Goal: Find specific page/section: Find specific page/section

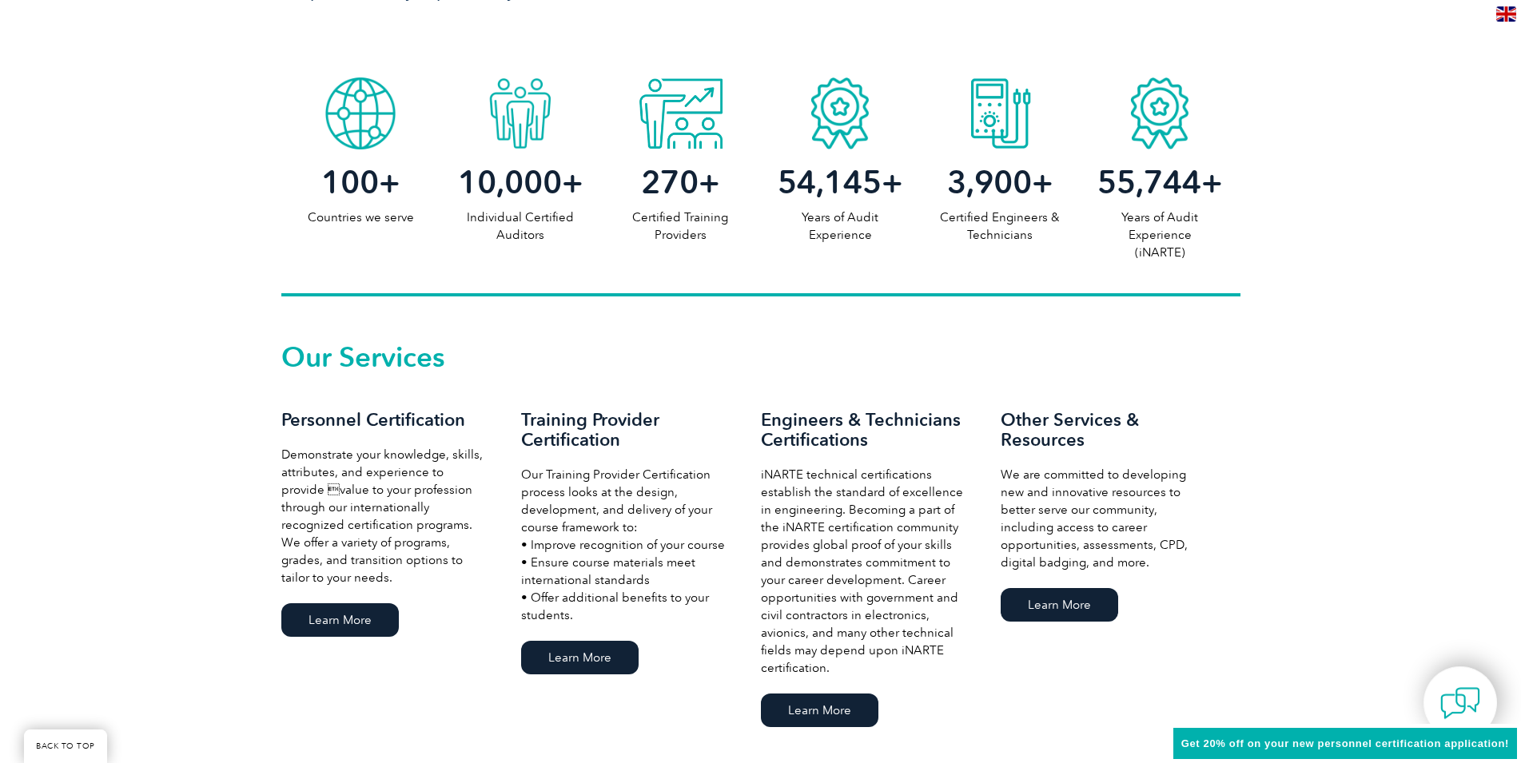
scroll to position [965, 0]
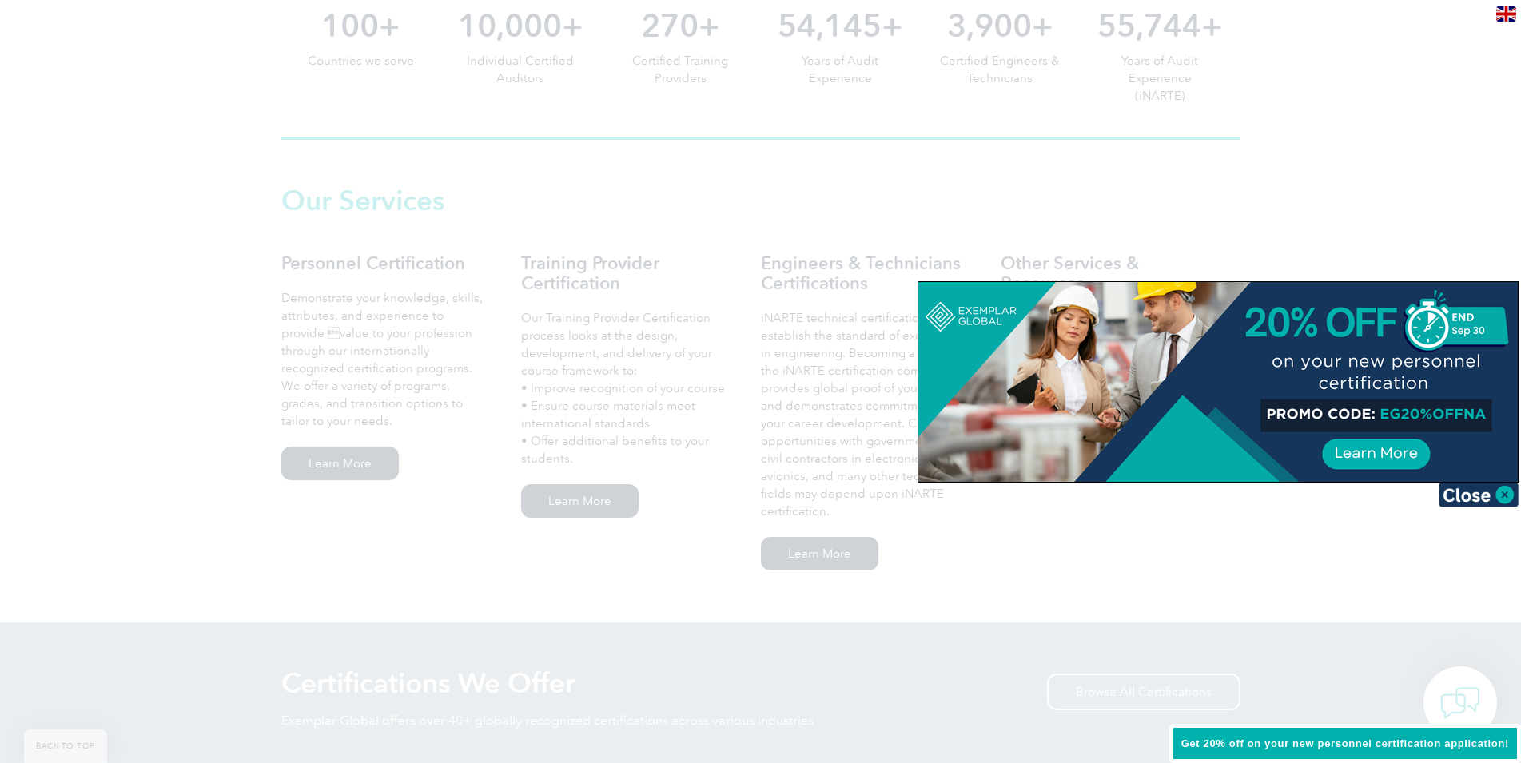
click at [1370, 225] on div at bounding box center [760, 381] width 1521 height 763
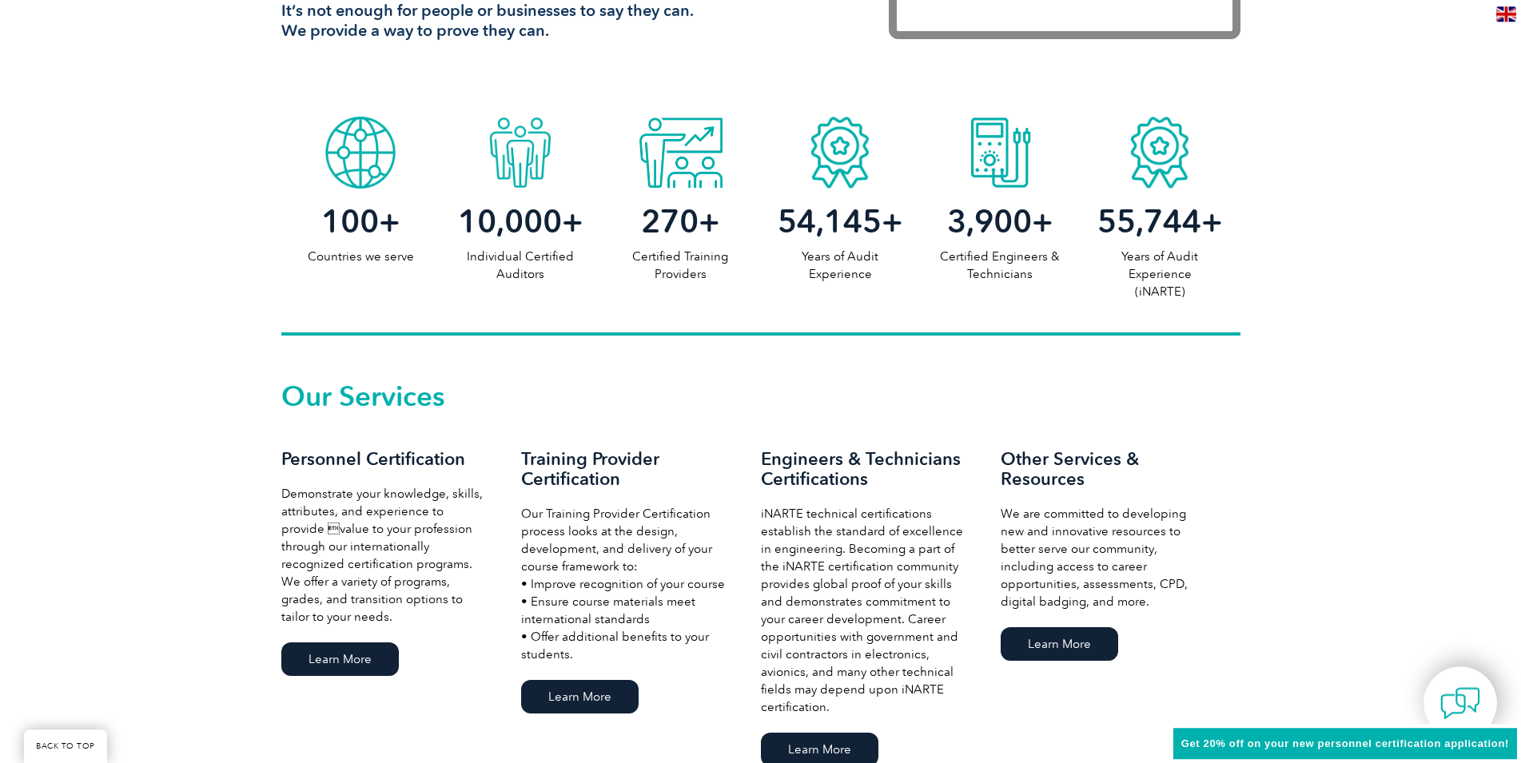
scroll to position [801, 0]
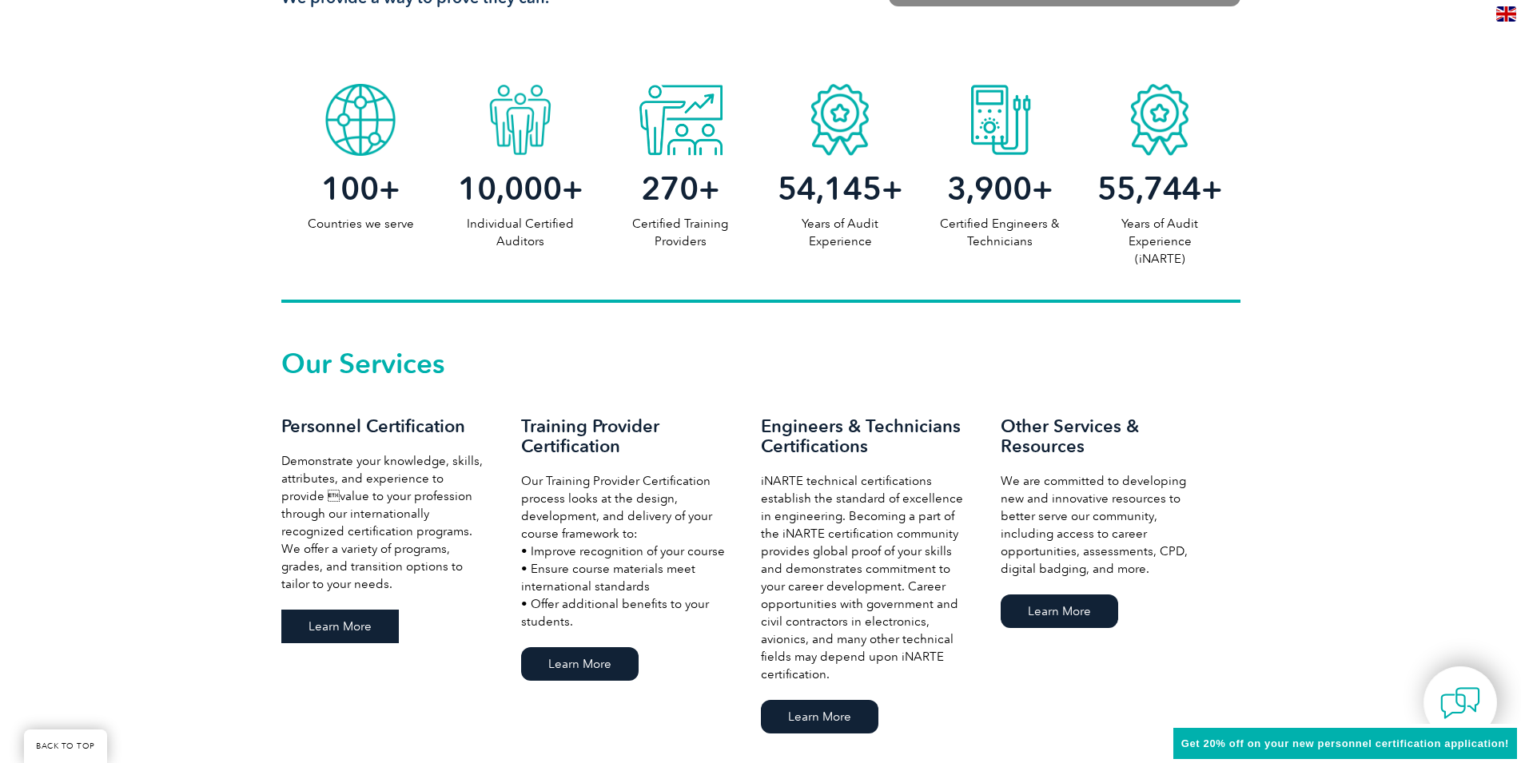
click at [341, 628] on link "Learn More" at bounding box center [339, 627] width 117 height 34
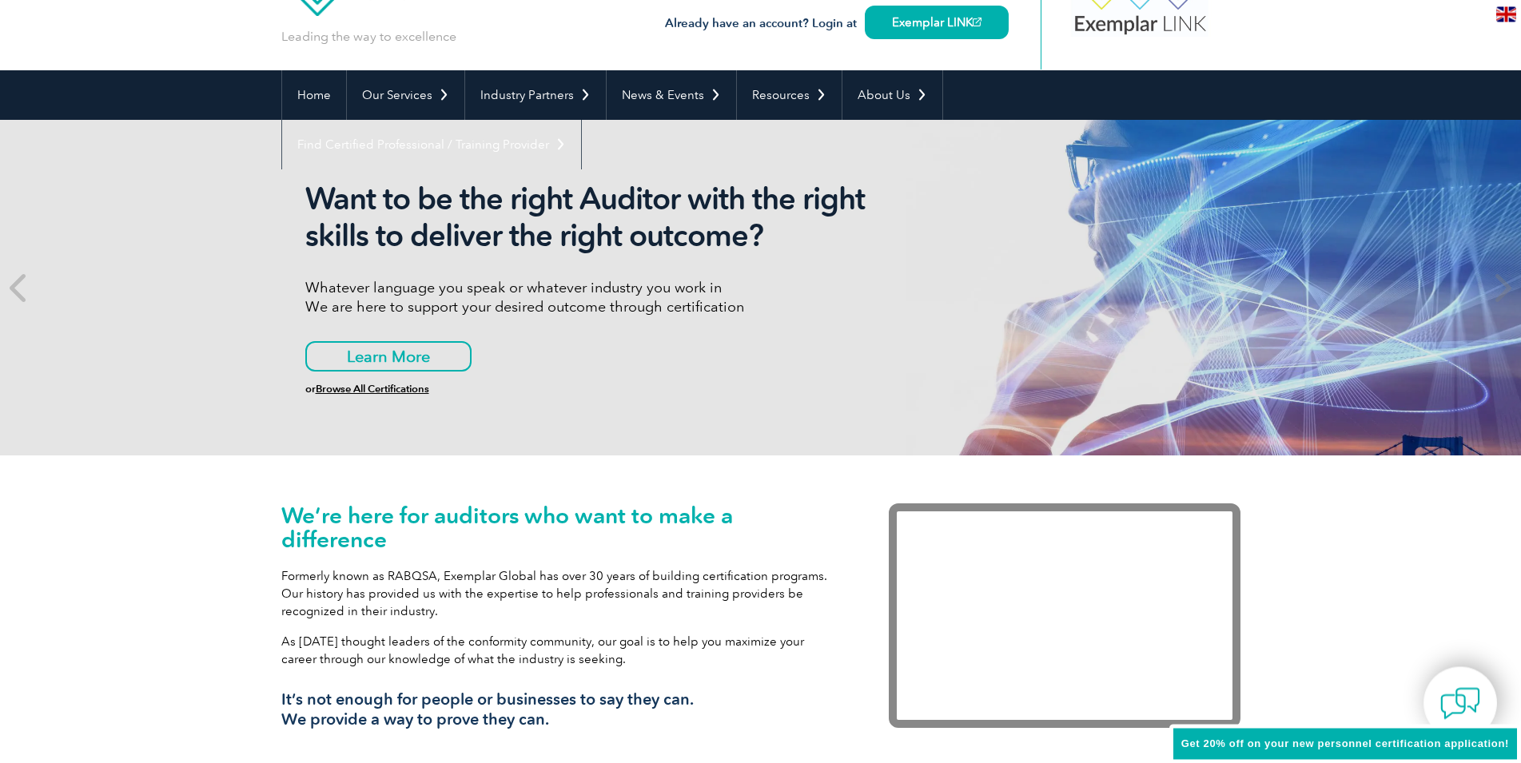
scroll to position [0, 0]
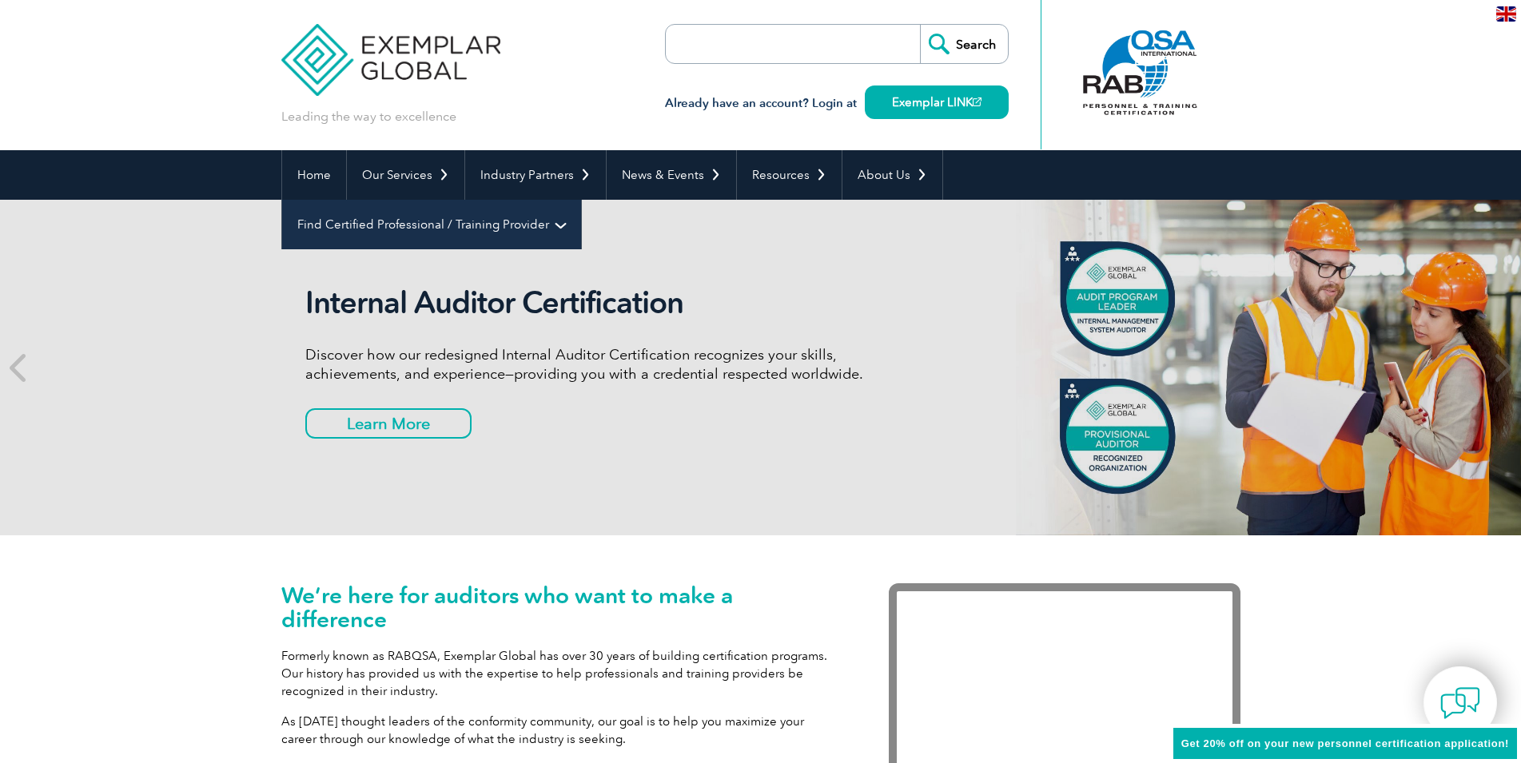
click at [581, 200] on link "Find Certified Professional / Training Provider" at bounding box center [431, 225] width 299 height 50
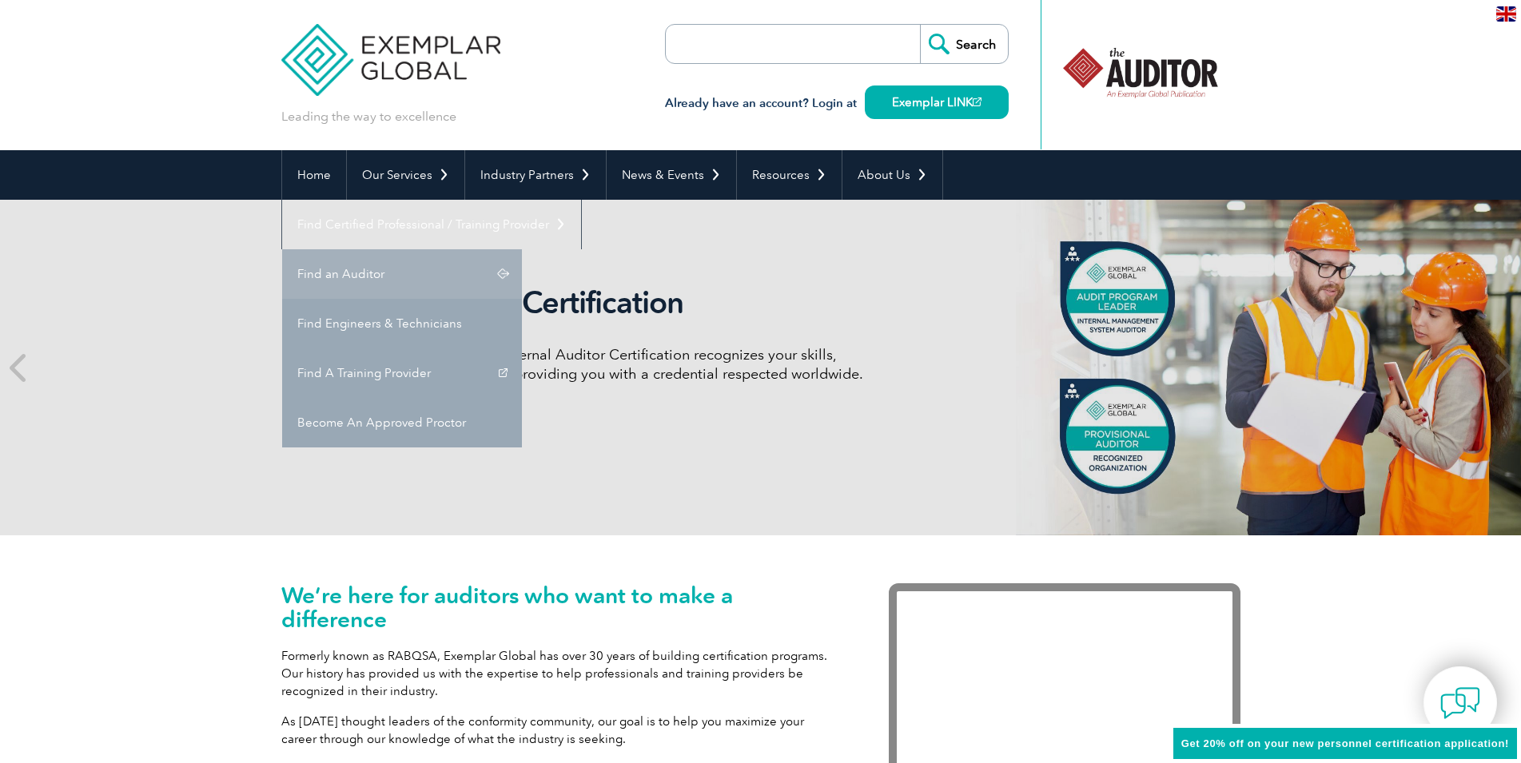
click at [522, 249] on link "Find an Auditor" at bounding box center [402, 274] width 240 height 50
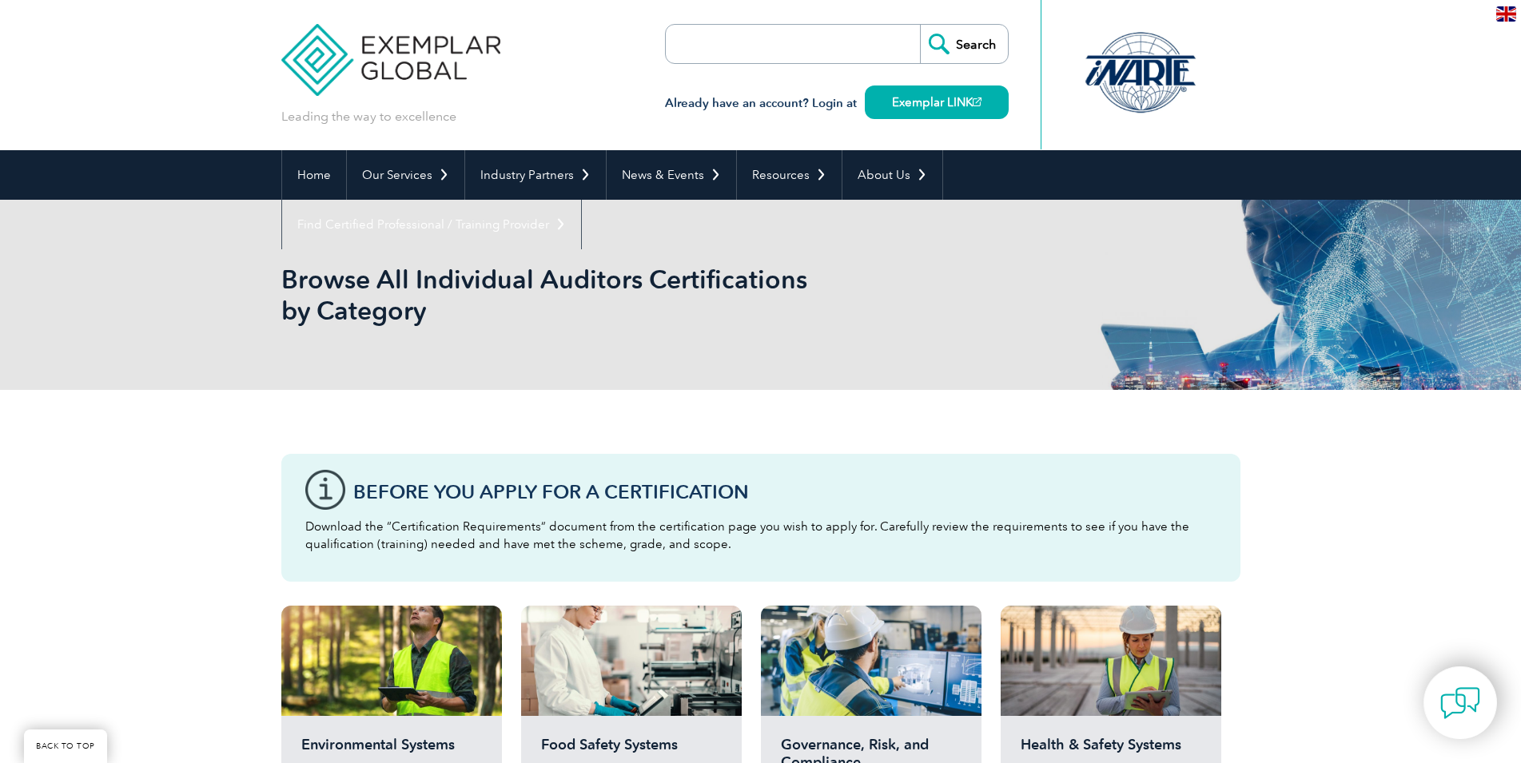
scroll to position [326, 0]
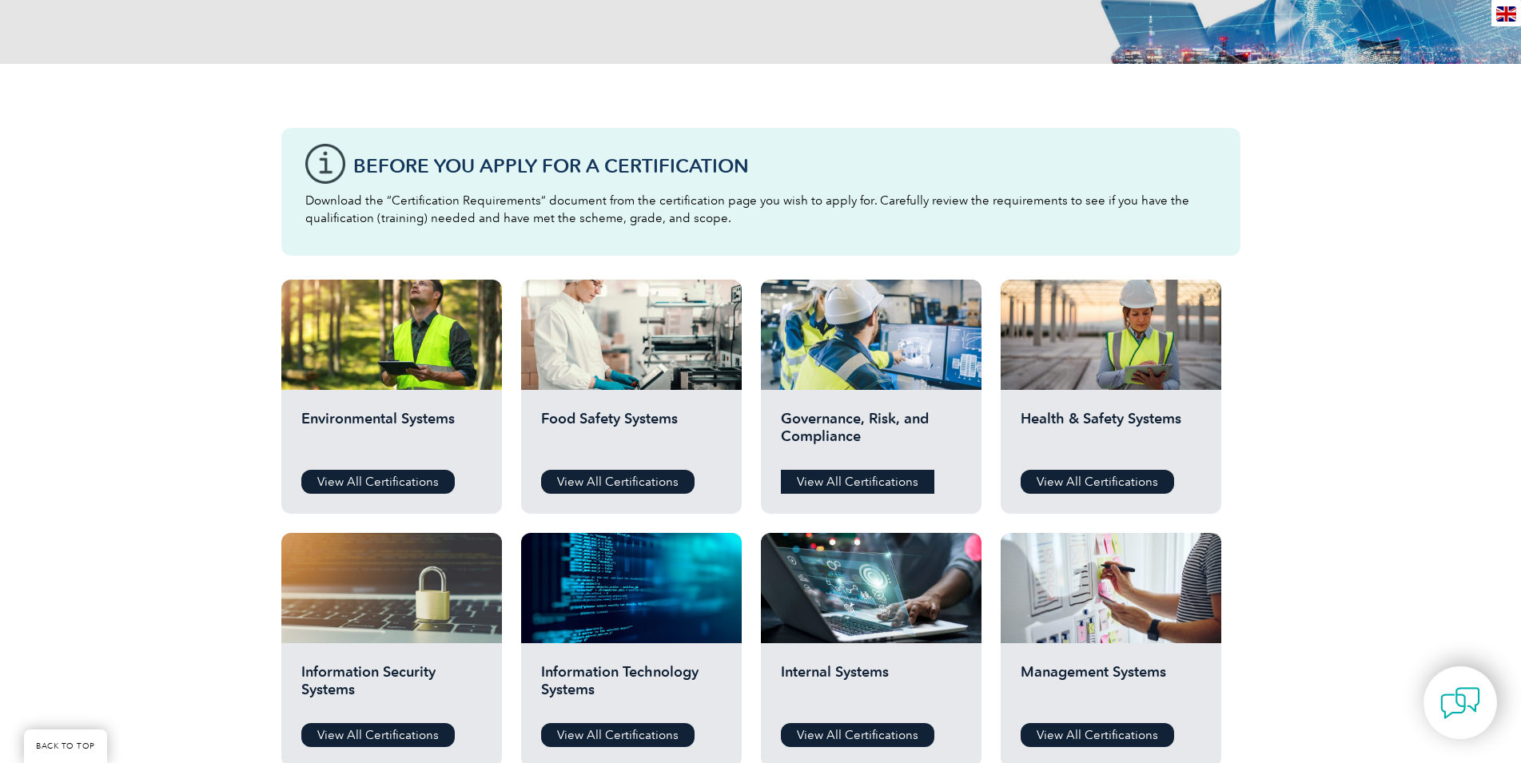
click at [901, 475] on link "View All Certifications" at bounding box center [857, 482] width 153 height 24
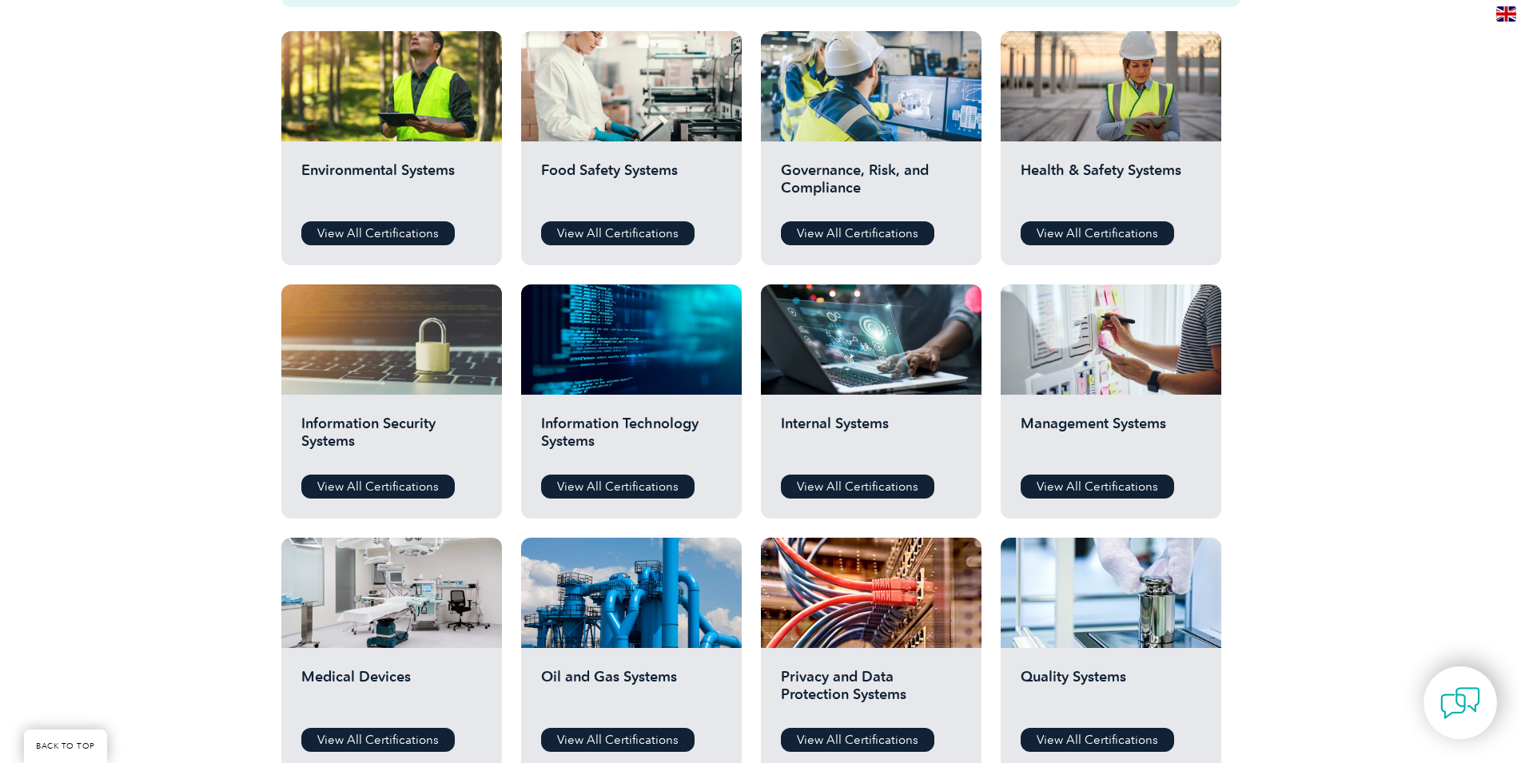
scroll to position [571, 0]
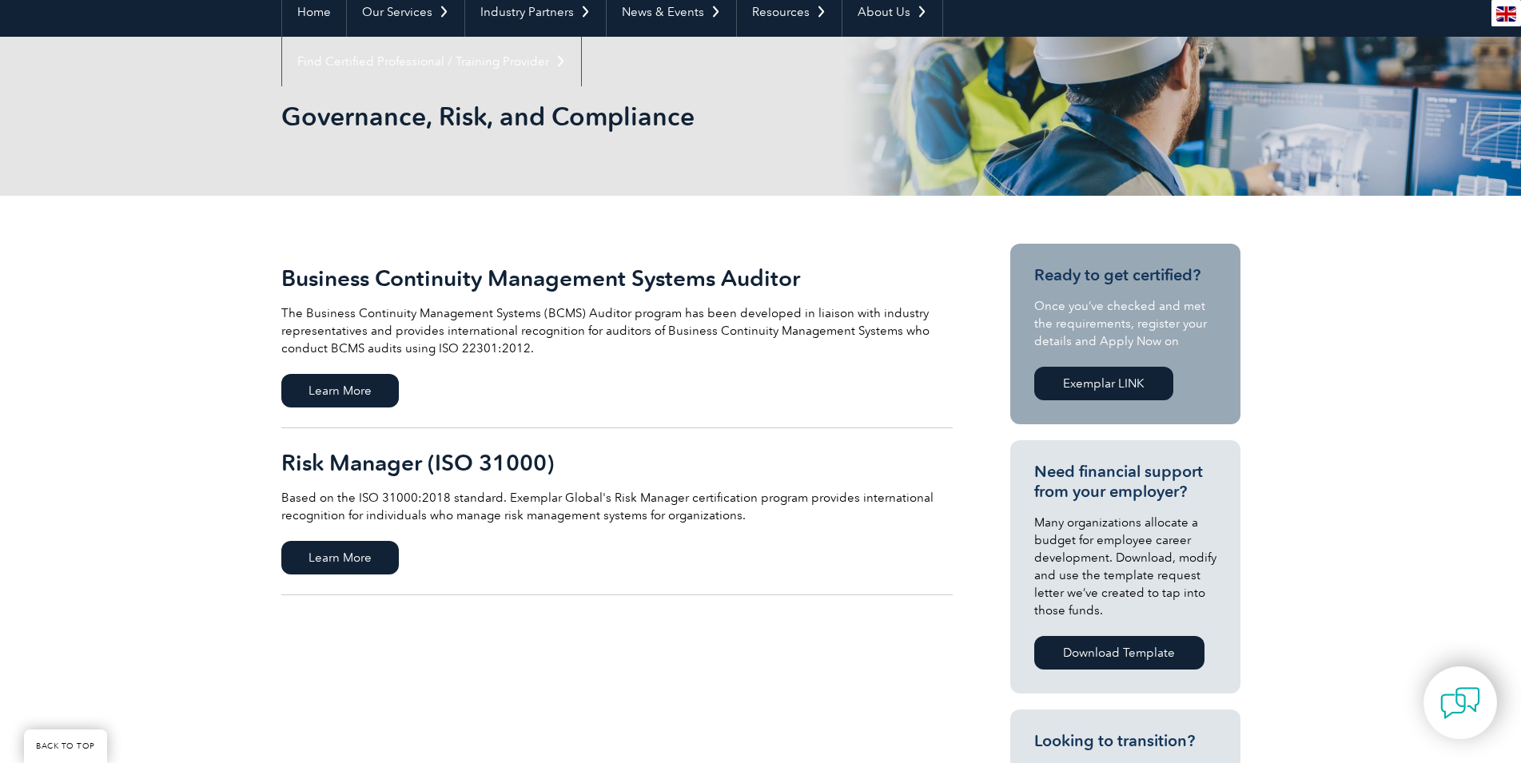
scroll to position [245, 0]
